Goal: Transaction & Acquisition: Book appointment/travel/reservation

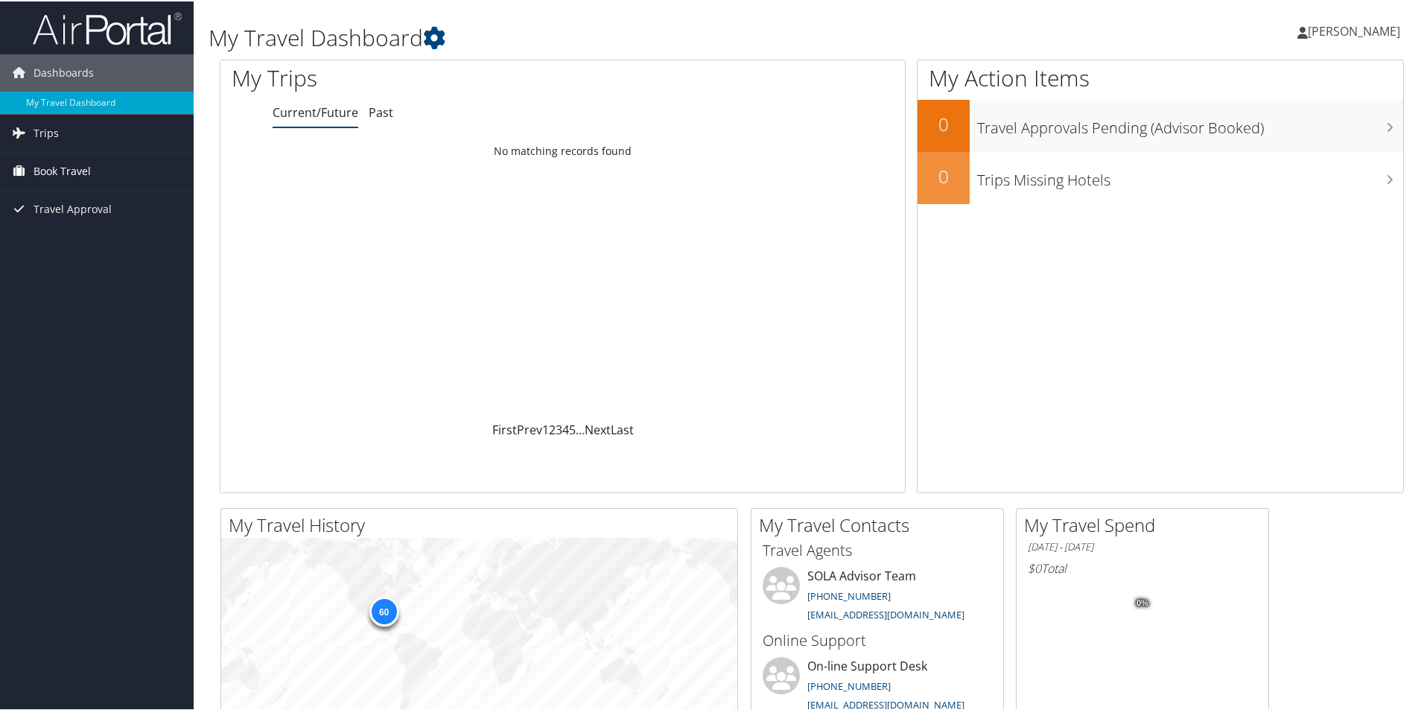
click at [71, 173] on span "Book Travel" at bounding box center [62, 169] width 57 height 37
click at [77, 217] on link "Book/Manage Online Trips" at bounding box center [97, 222] width 194 height 22
click at [101, 222] on link "Book/Manage Online Trips" at bounding box center [97, 222] width 194 height 22
